Goal: Communication & Community: Ask a question

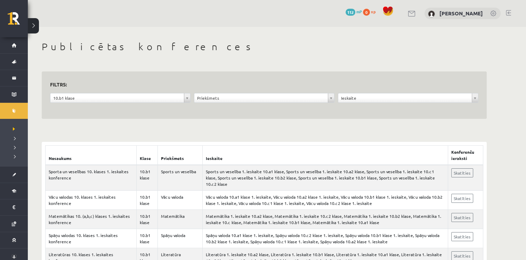
click at [356, 11] on span "112" at bounding box center [351, 12] width 10 height 7
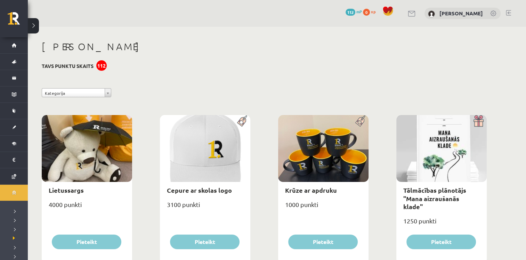
click at [417, 14] on link at bounding box center [412, 14] width 8 height 6
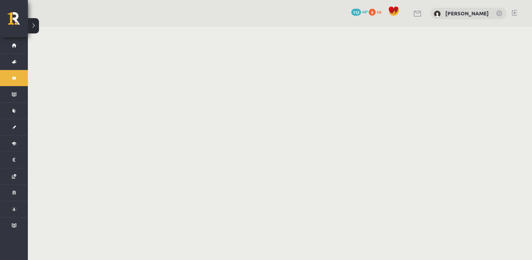
click at [417, 14] on div "0 Dāvanas 112 mP 0 xp Elīna Damberga" at bounding box center [280, 13] width 504 height 27
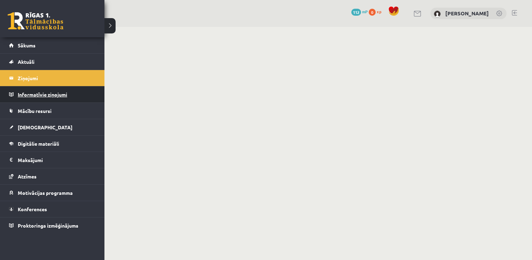
click at [54, 92] on legend "Informatīvie ziņojumi 0" at bounding box center [57, 94] width 78 height 16
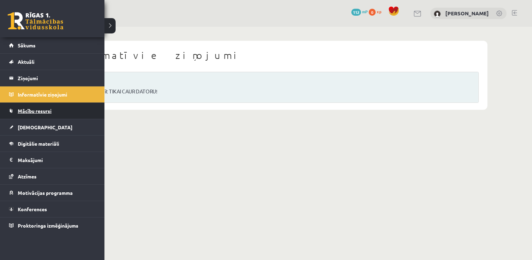
click at [16, 110] on link "Mācību resursi" at bounding box center [52, 111] width 87 height 16
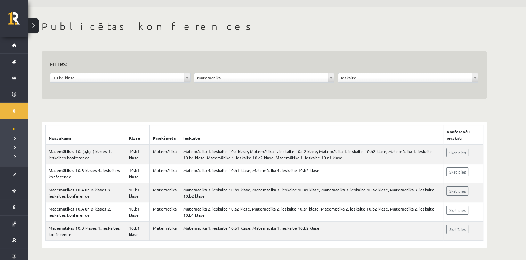
scroll to position [22, 0]
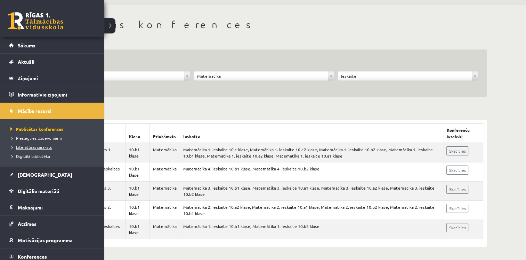
click at [31, 144] on span "Literatūras saraksts" at bounding box center [30, 147] width 43 height 6
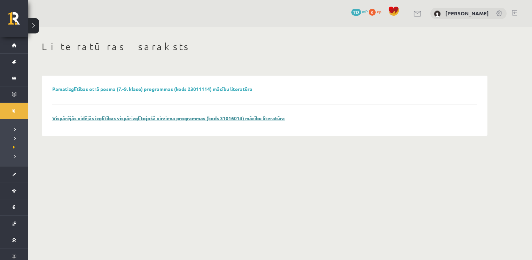
click at [107, 119] on link "Vispārējās vidējās izglītības vispārizglītojošā virziena programmas (kods 31016…" at bounding box center [168, 118] width 232 height 6
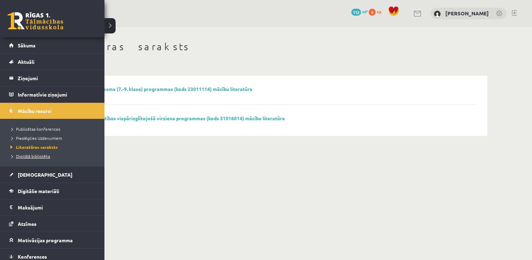
click at [32, 154] on span "Digitālā bibliotēka" at bounding box center [29, 156] width 41 height 6
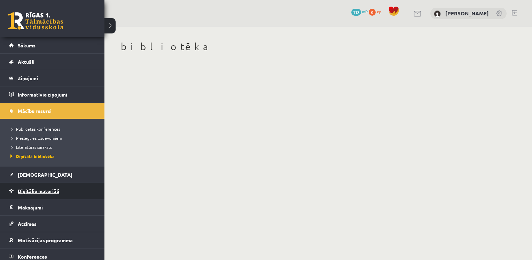
click at [37, 188] on span "Digitālie materiāli" at bounding box center [38, 191] width 41 height 6
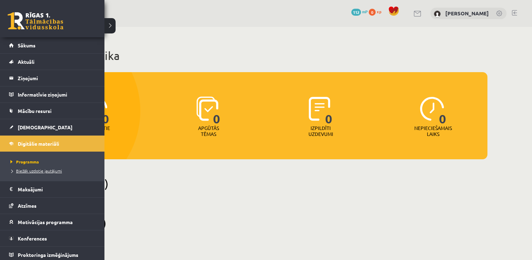
click at [22, 168] on span "Biežāk uzdotie jautājumi" at bounding box center [35, 171] width 53 height 6
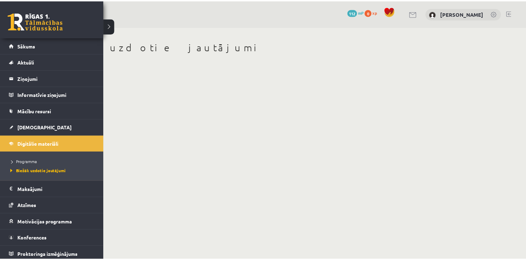
scroll to position [2, 0]
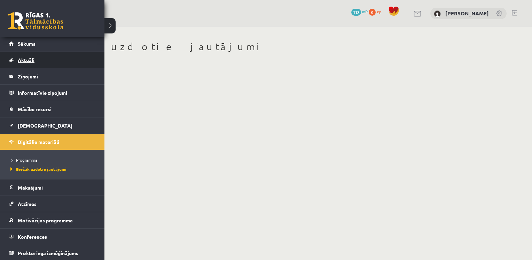
click at [29, 61] on span "Aktuāli" at bounding box center [26, 60] width 17 height 6
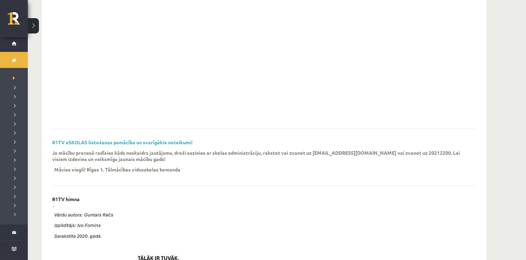
scroll to position [65, 0]
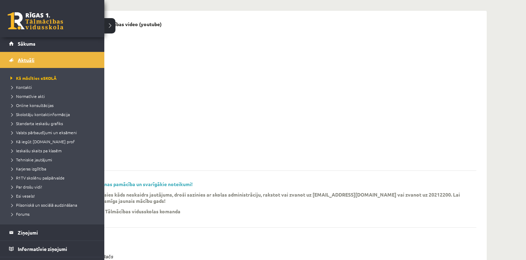
click at [26, 59] on span "Aktuāli" at bounding box center [26, 60] width 17 height 6
click at [30, 86] on span "Kontakti" at bounding box center [20, 87] width 23 height 6
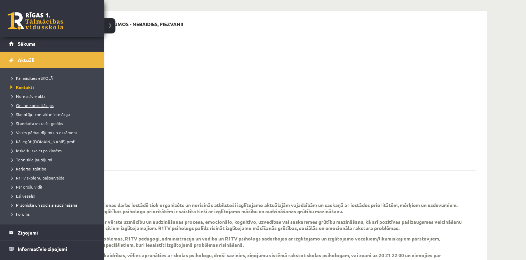
click at [24, 104] on span "Online konsultācijas" at bounding box center [31, 105] width 45 height 6
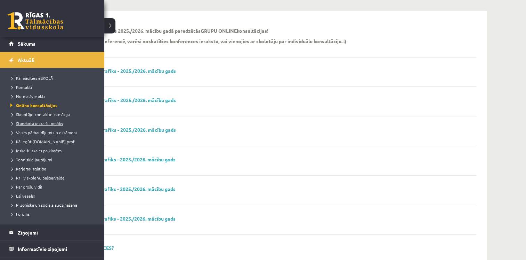
click at [27, 121] on span "Standarta ieskaišu grafiks" at bounding box center [36, 123] width 54 height 6
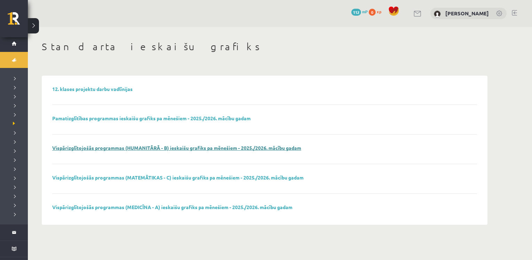
click at [190, 148] on link "Vispārizglītojošās programmas (HUMANITĀRĀ - B) ieskaišu grafiks pa mēnešiem - 2…" at bounding box center [176, 147] width 249 height 6
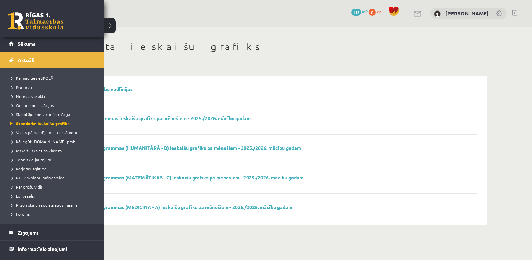
click at [27, 158] on span "Tehniskie jautājumi" at bounding box center [30, 160] width 43 height 6
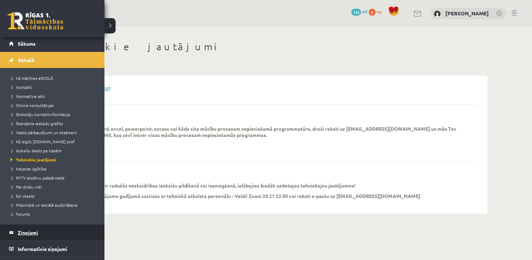
click at [29, 229] on legend "Ziņojumi 0" at bounding box center [57, 232] width 78 height 16
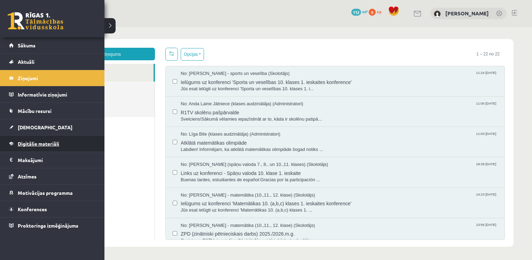
click at [39, 144] on span "Digitālie materiāli" at bounding box center [38, 143] width 41 height 6
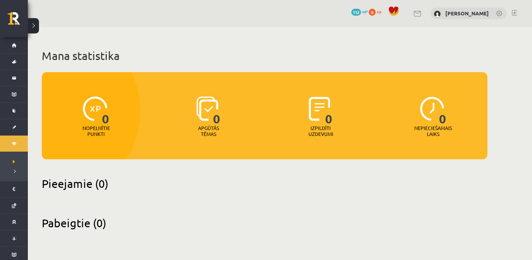
click at [34, 26] on button at bounding box center [33, 25] width 11 height 15
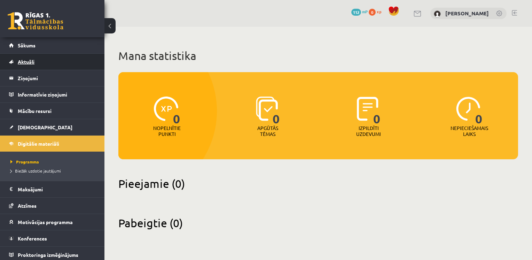
click at [33, 60] on span "Aktuāli" at bounding box center [26, 61] width 17 height 6
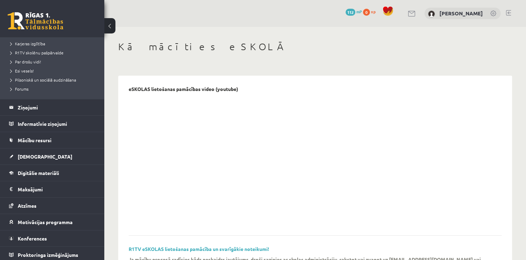
scroll to position [128, 0]
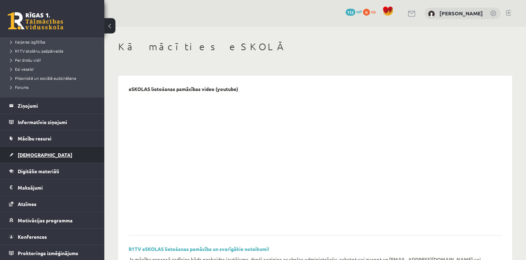
click at [33, 153] on span "[DEMOGRAPHIC_DATA]" at bounding box center [45, 154] width 55 height 6
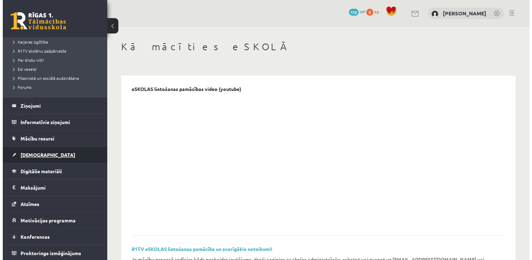
scroll to position [2, 0]
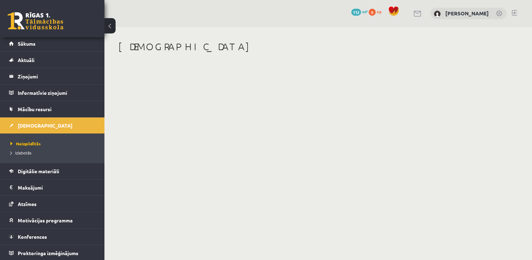
click at [111, 29] on button at bounding box center [109, 25] width 11 height 15
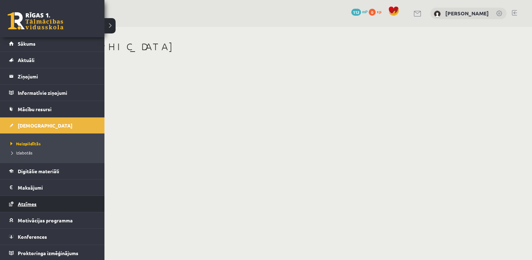
click at [35, 203] on span "Atzīmes" at bounding box center [27, 203] width 19 height 6
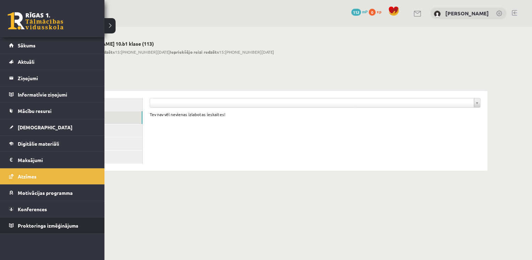
click at [0, 232] on html "0 Dāvanas 112 mP 0 xp Elīna Damberga Sākums Aktuāli Kā mācīties eSKOLĀ Kontakti…" at bounding box center [266, 130] width 532 height 260
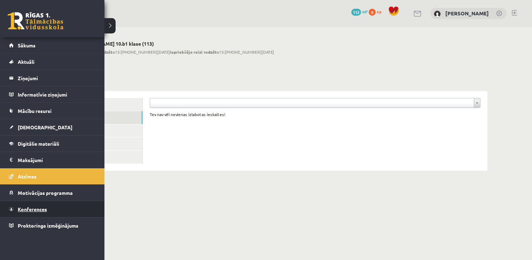
click at [23, 206] on span "Konferences" at bounding box center [32, 209] width 29 height 6
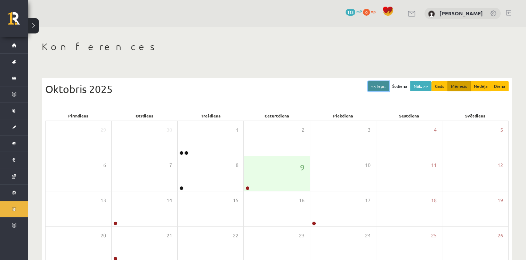
click at [385, 87] on button "<< Iepr." at bounding box center [378, 86] width 21 height 10
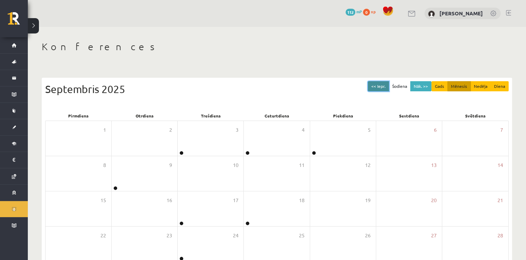
click at [385, 87] on button "<< Iepr." at bounding box center [378, 86] width 21 height 10
click at [430, 85] on button "Nāk. >>" at bounding box center [421, 86] width 21 height 10
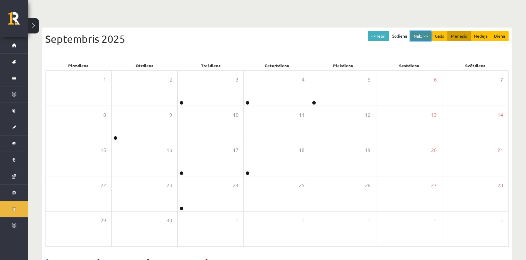
scroll to position [72, 0]
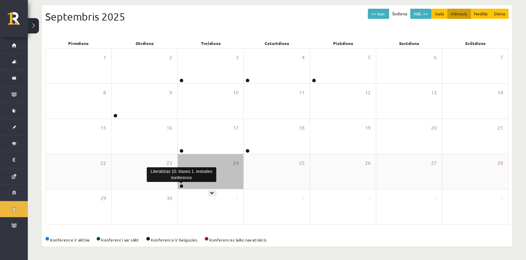
click at [181, 185] on link at bounding box center [182, 186] width 4 height 4
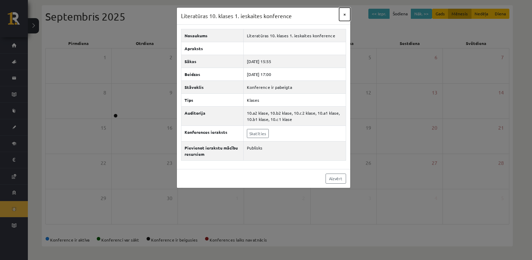
click at [345, 14] on button "×" at bounding box center [344, 14] width 11 height 13
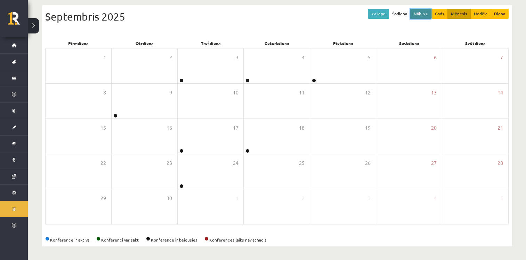
click at [423, 12] on button "Nāk. >>" at bounding box center [421, 14] width 21 height 10
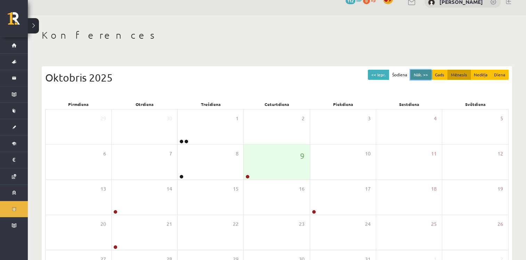
scroll to position [23, 0]
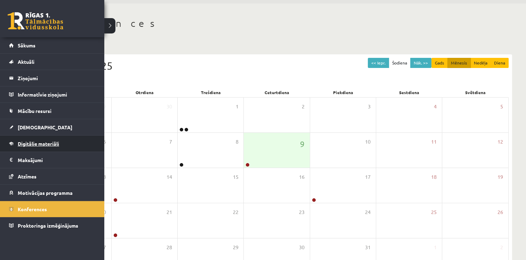
click at [40, 142] on span "Digitālie materiāli" at bounding box center [38, 143] width 41 height 6
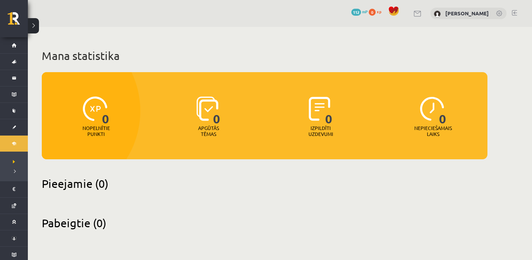
click at [422, 13] on link at bounding box center [417, 14] width 8 height 6
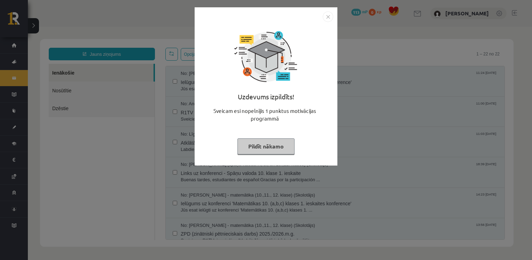
click at [267, 146] on button "Pildīt nākamo" at bounding box center [265, 146] width 57 height 16
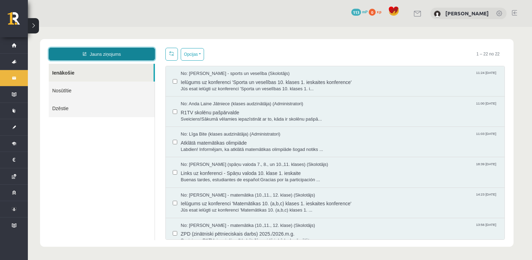
click at [116, 54] on link "Jauns ziņojums" at bounding box center [102, 54] width 106 height 13
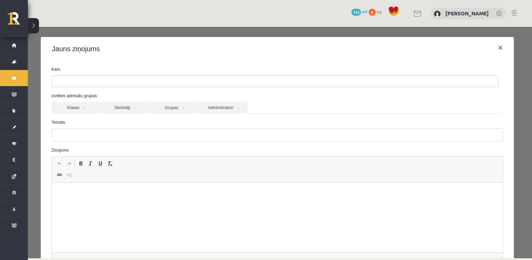
click at [81, 79] on ul at bounding box center [275, 81] width 446 height 11
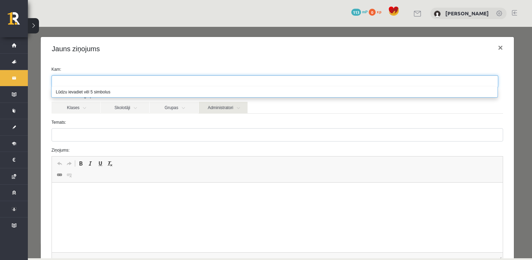
click at [237, 109] on link "Administratori" at bounding box center [223, 108] width 49 height 12
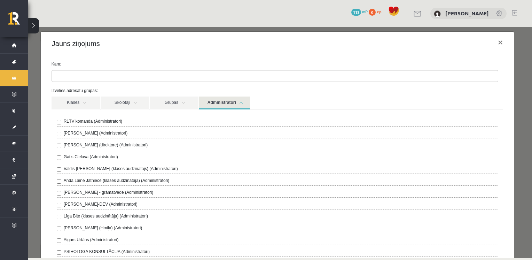
scroll to position [4, 0]
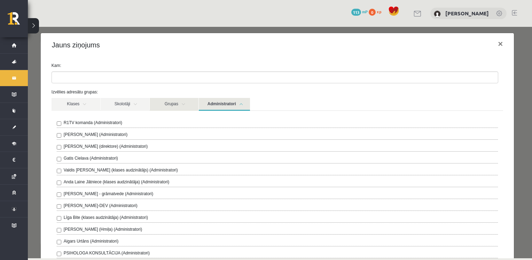
click at [185, 104] on link "Grupas" at bounding box center [174, 104] width 49 height 13
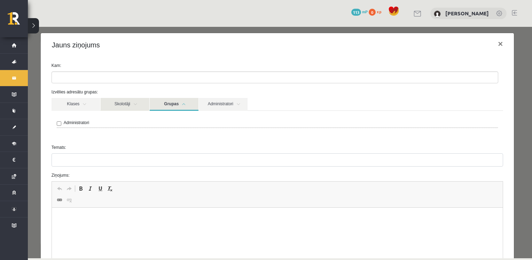
click at [140, 106] on link "Skolotāji" at bounding box center [125, 104] width 49 height 13
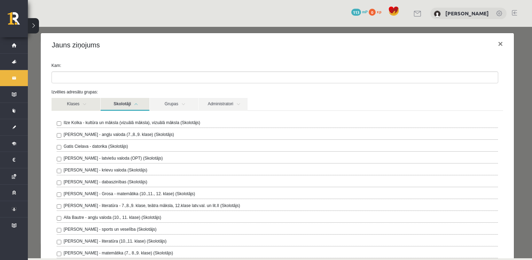
click at [83, 105] on link "Klases" at bounding box center [75, 104] width 49 height 13
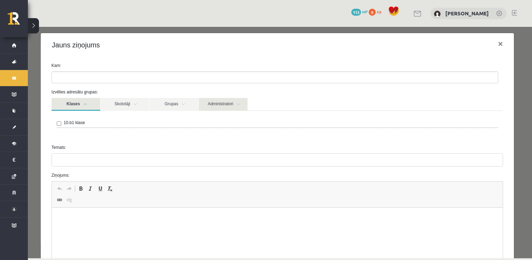
click at [238, 105] on link "Administratori" at bounding box center [223, 104] width 49 height 13
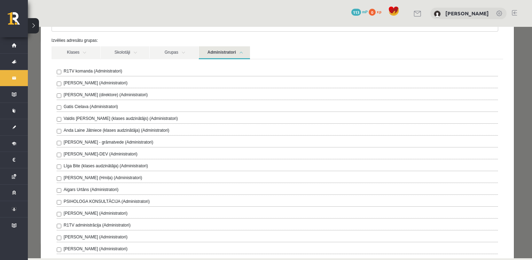
scroll to position [0, 0]
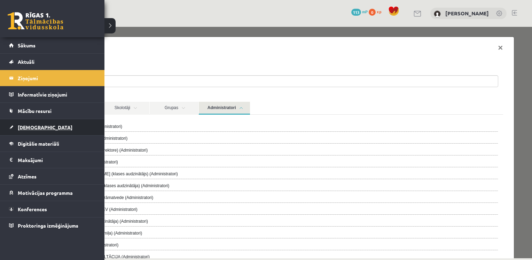
click at [33, 126] on span "[DEMOGRAPHIC_DATA]" at bounding box center [45, 127] width 55 height 6
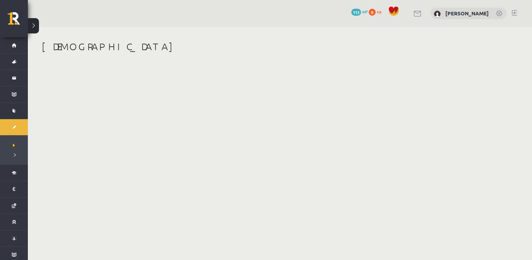
click at [499, 15] on link at bounding box center [499, 13] width 7 height 7
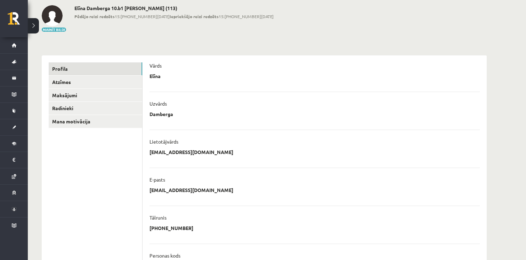
scroll to position [19, 0]
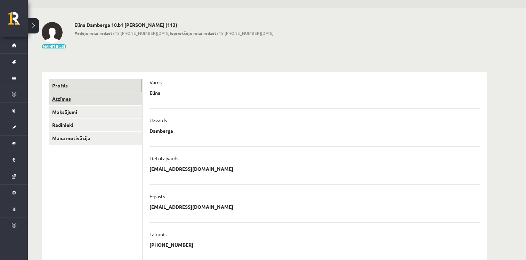
click at [70, 97] on link "Atzīmes" at bounding box center [96, 98] width 94 height 13
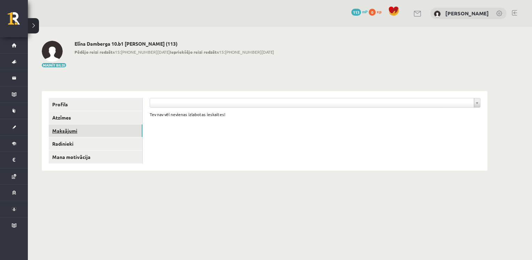
click at [72, 132] on link "Maksājumi" at bounding box center [96, 130] width 94 height 13
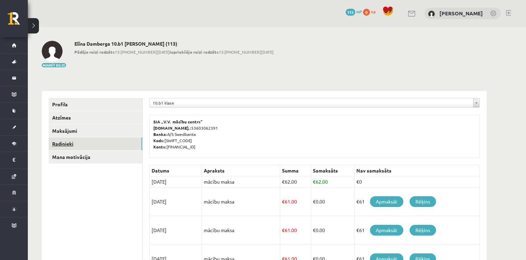
click at [72, 143] on link "Radinieki" at bounding box center [96, 143] width 94 height 13
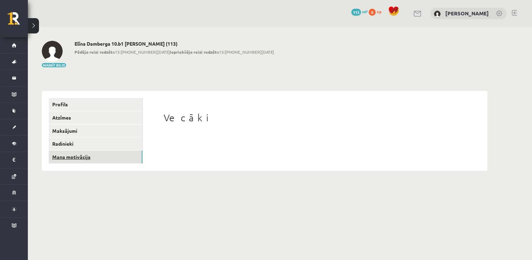
click at [86, 158] on link "Mana motivācija" at bounding box center [96, 156] width 94 height 13
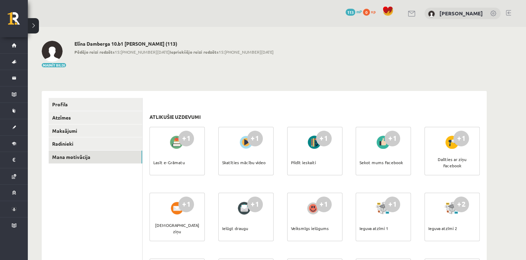
click at [461, 207] on div "+2" at bounding box center [462, 204] width 16 height 16
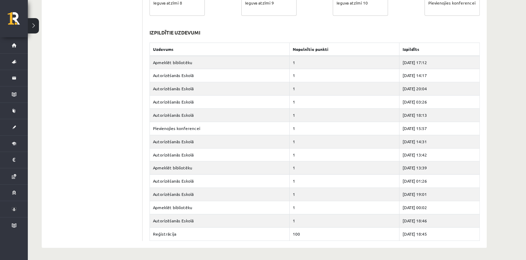
scroll to position [355, 0]
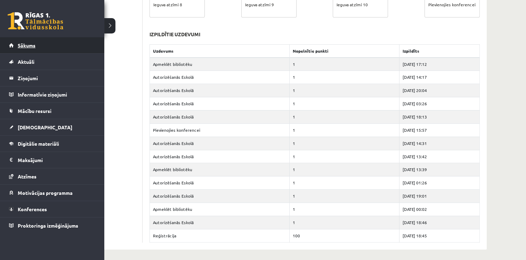
click at [34, 45] on span "Sākums" at bounding box center [27, 45] width 18 height 6
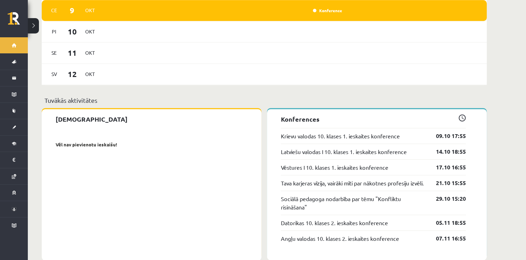
scroll to position [561, 0]
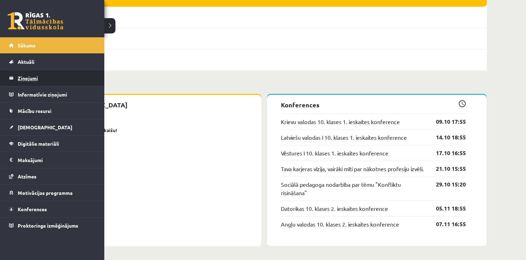
click at [32, 78] on legend "Ziņojumi 0" at bounding box center [57, 78] width 78 height 16
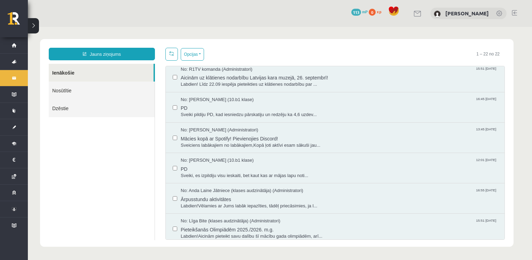
scroll to position [491, 0]
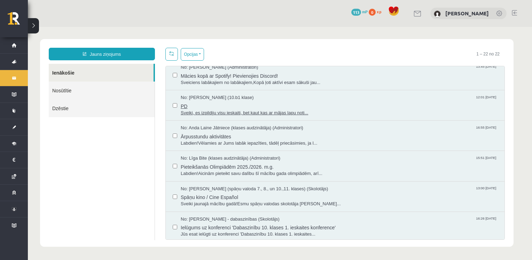
click at [215, 110] on span "Sveiki, es izpildiju visu ieskaiti, bet kaut kas ar mājas lapu noti..." at bounding box center [339, 113] width 317 height 7
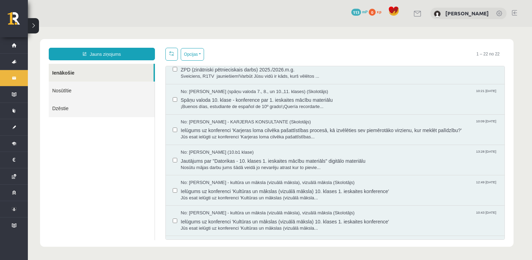
scroll to position [166, 0]
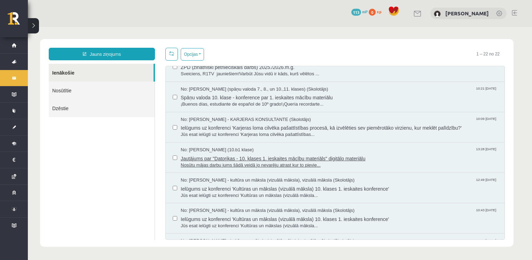
click at [301, 157] on span "Jautājums par "Datorikas - 10. klases 1. ieskaites mācību materiāls" digitālo m…" at bounding box center [339, 157] width 317 height 9
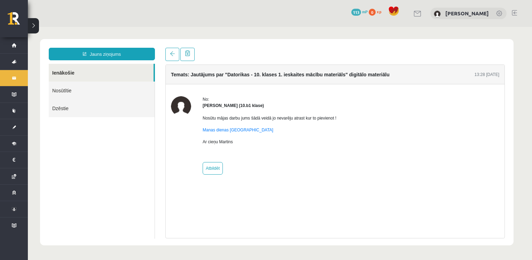
scroll to position [0, 0]
click at [232, 130] on link "Manas dienas Spānijā" at bounding box center [238, 129] width 71 height 5
click at [64, 90] on link "Nosūtītie" at bounding box center [102, 90] width 106 height 18
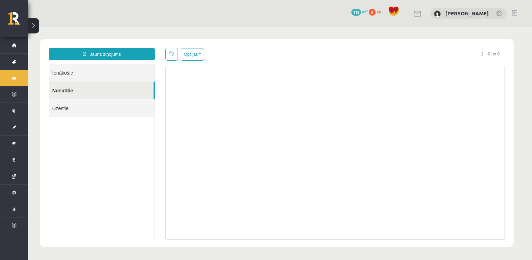
click at [69, 72] on link "Ienākošie" at bounding box center [102, 73] width 106 height 18
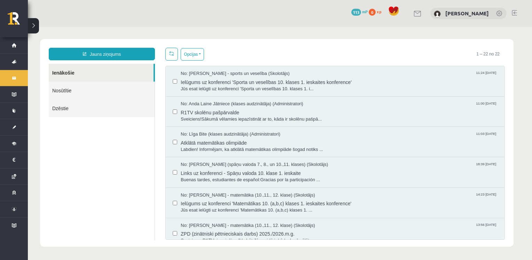
click at [421, 14] on link at bounding box center [417, 14] width 8 height 6
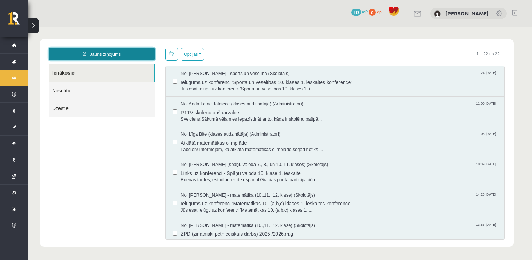
click at [114, 53] on link "Jauns ziņojums" at bounding box center [102, 54] width 106 height 13
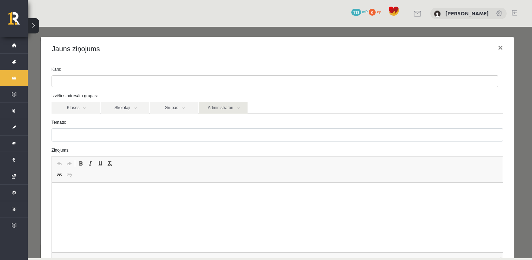
click at [239, 109] on link "Administratori" at bounding box center [223, 108] width 49 height 12
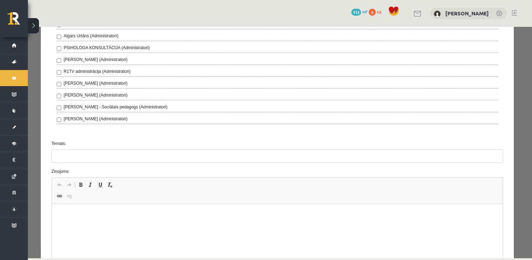
scroll to position [227, 0]
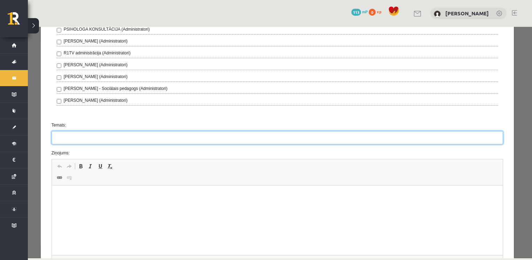
click at [66, 136] on input "Temats:" at bounding box center [276, 137] width 451 height 13
type input "**********"
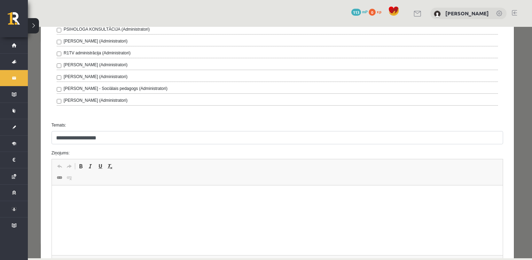
click at [64, 196] on p "Editor, wiswyg-editor-47433818108420-1760020310-318" at bounding box center [276, 195] width 437 height 7
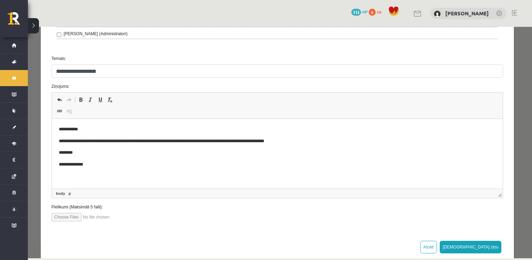
scroll to position [297, 0]
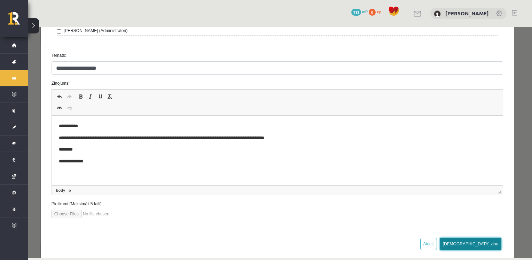
click at [483, 240] on button "[DEMOGRAPHIC_DATA] ziņu" at bounding box center [470, 243] width 62 height 13
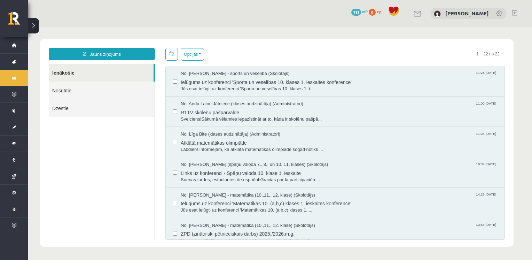
scroll to position [0, 0]
